Goal: Task Accomplishment & Management: Use online tool/utility

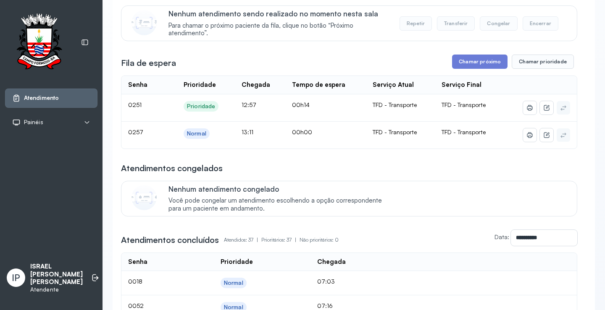
scroll to position [42, 0]
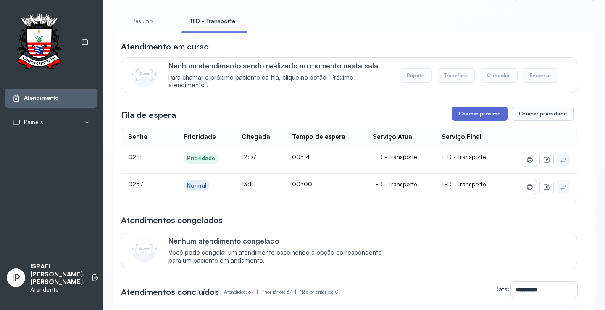
click at [471, 117] on button "Chamar próximo" at bounding box center [479, 114] width 55 height 14
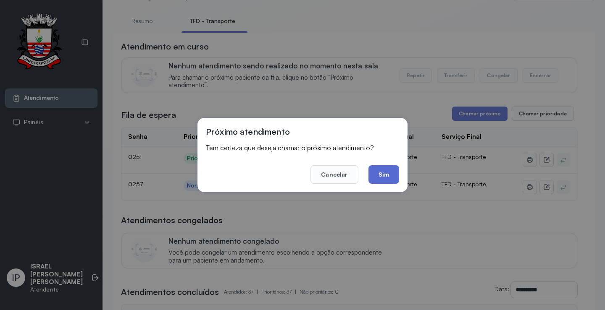
click at [378, 168] on button "Sim" at bounding box center [383, 174] width 31 height 18
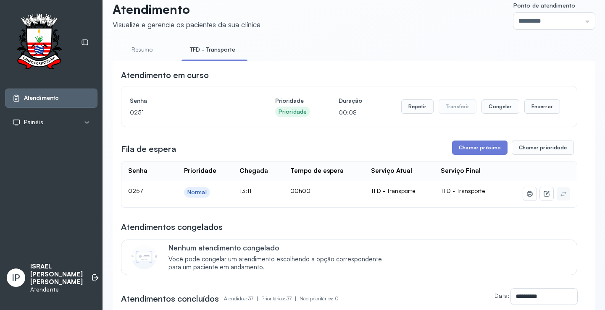
scroll to position [0, 0]
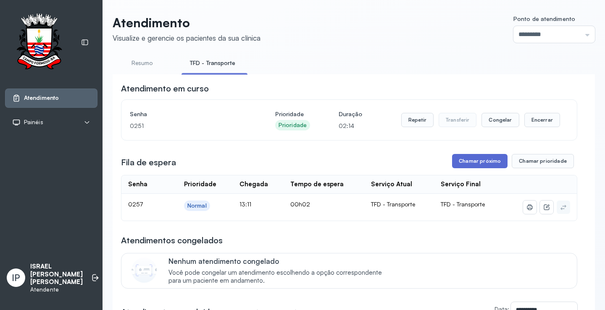
click at [454, 159] on button "Chamar próximo" at bounding box center [479, 161] width 55 height 14
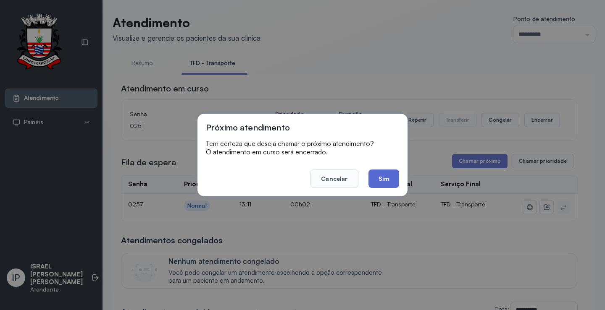
click at [385, 174] on button "Sim" at bounding box center [383, 179] width 31 height 18
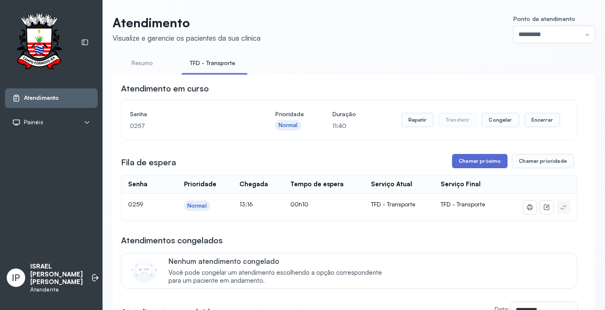
click at [462, 165] on button "Chamar próximo" at bounding box center [479, 161] width 55 height 14
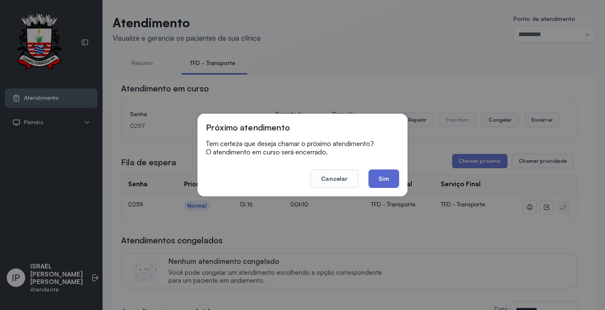
click at [371, 171] on button "Sim" at bounding box center [383, 179] width 31 height 18
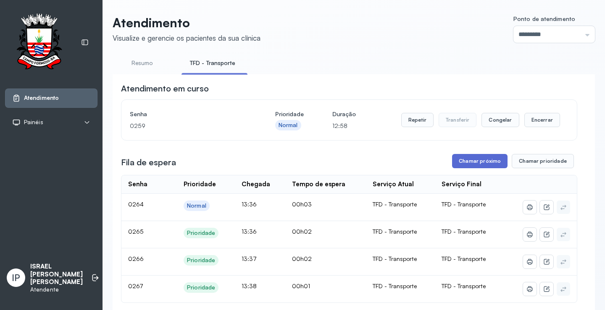
click at [482, 159] on button "Chamar próximo" at bounding box center [479, 161] width 55 height 14
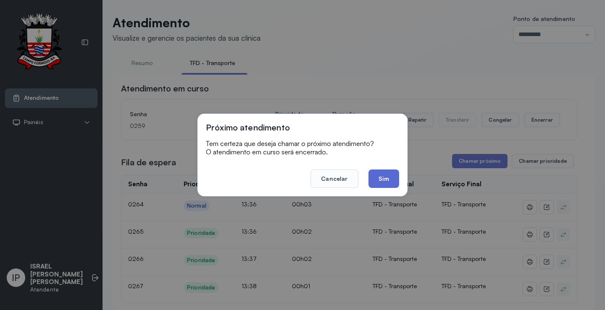
click at [373, 181] on button "Sim" at bounding box center [383, 179] width 31 height 18
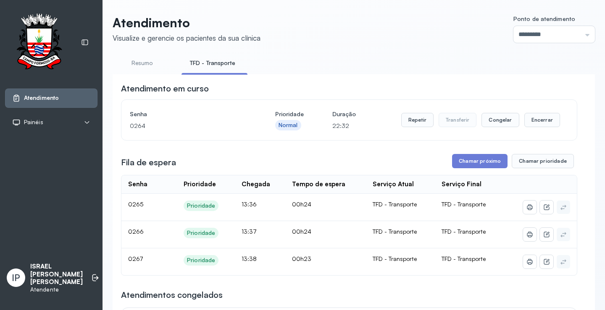
scroll to position [42, 0]
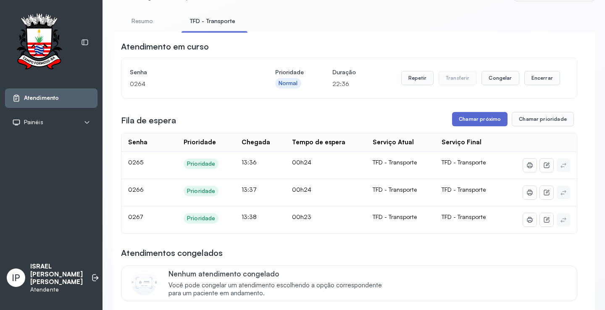
click at [467, 122] on button "Chamar próximo" at bounding box center [479, 119] width 55 height 14
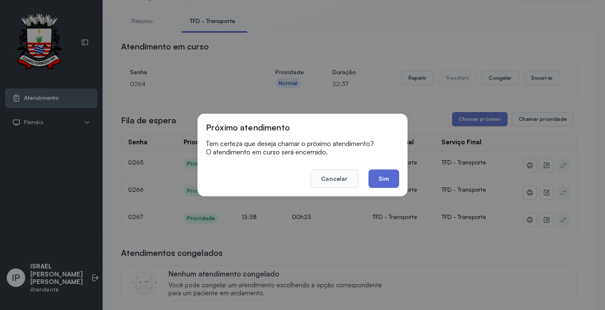
click at [374, 180] on button "Sim" at bounding box center [383, 179] width 31 height 18
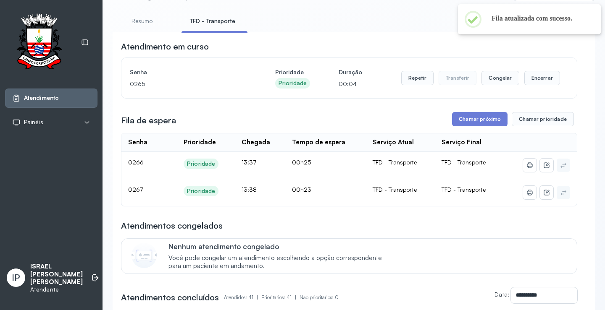
scroll to position [0, 0]
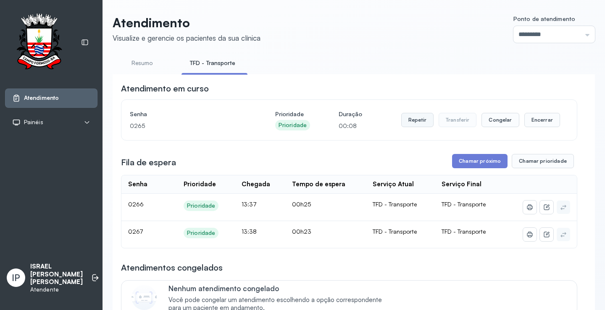
click at [414, 120] on button "Repetir" at bounding box center [417, 120] width 32 height 14
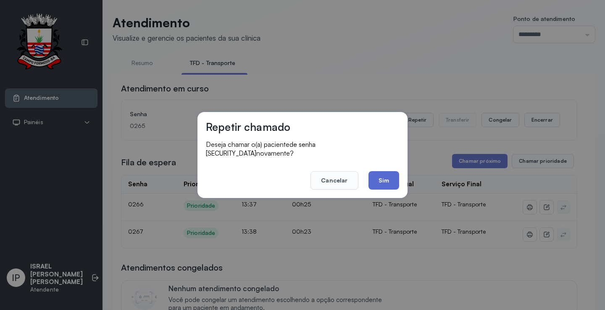
click at [381, 175] on button "Sim" at bounding box center [383, 180] width 31 height 18
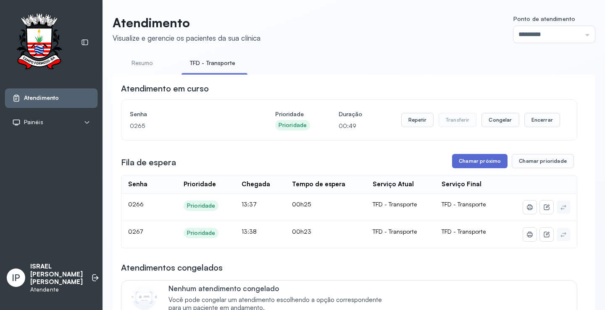
click at [463, 163] on button "Chamar próximo" at bounding box center [479, 161] width 55 height 14
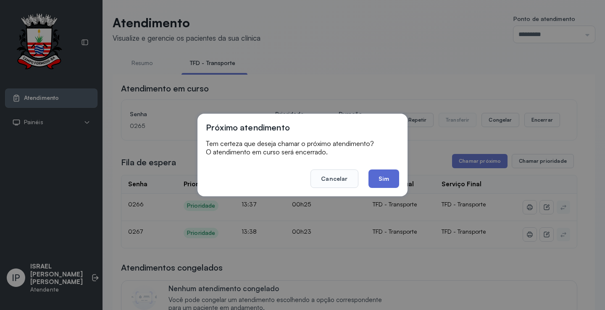
click at [391, 181] on button "Sim" at bounding box center [383, 179] width 31 height 18
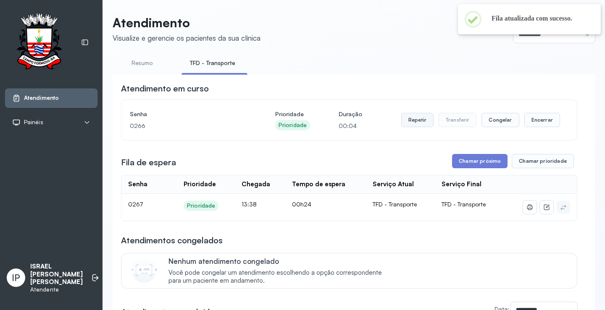
click at [413, 122] on button "Repetir" at bounding box center [417, 120] width 32 height 14
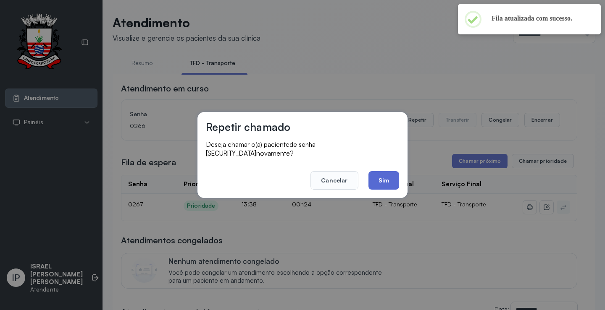
click at [372, 178] on button "Sim" at bounding box center [383, 180] width 31 height 18
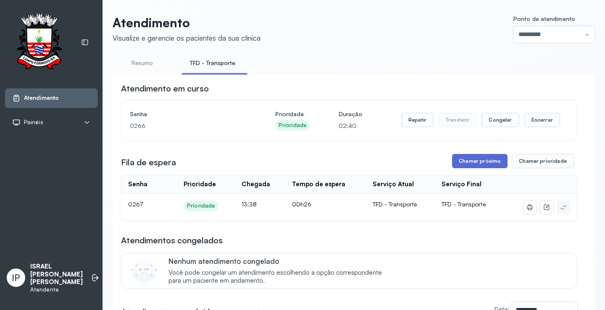
click at [469, 161] on button "Chamar próximo" at bounding box center [479, 161] width 55 height 14
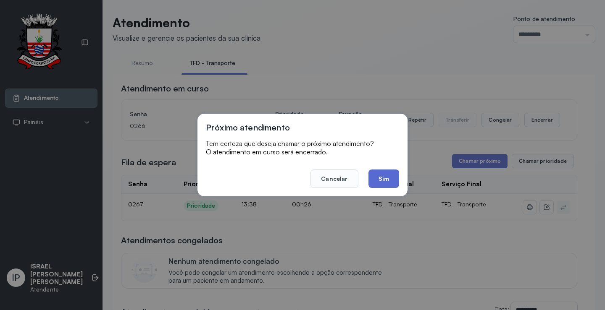
click at [393, 179] on button "Sim" at bounding box center [383, 179] width 31 height 18
